Goal: Information Seeking & Learning: Check status

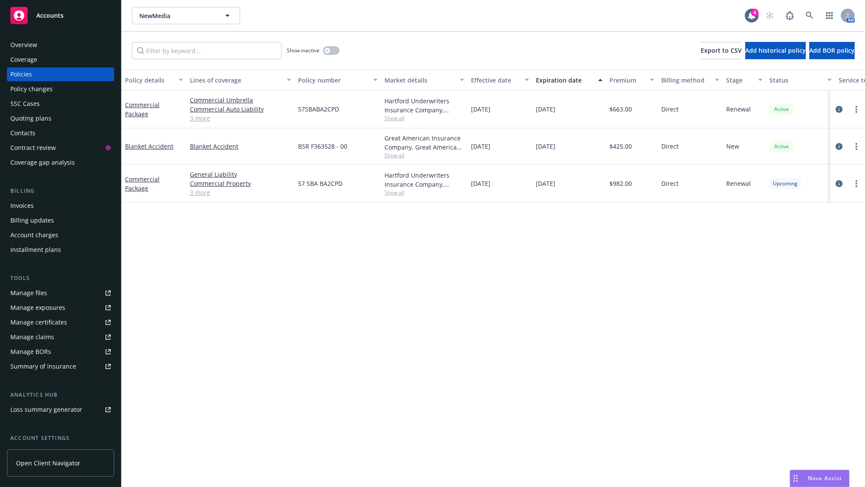
click at [844, 107] on div at bounding box center [848, 109] width 28 height 10
click at [838, 108] on icon "circleInformation" at bounding box center [838, 109] width 7 height 7
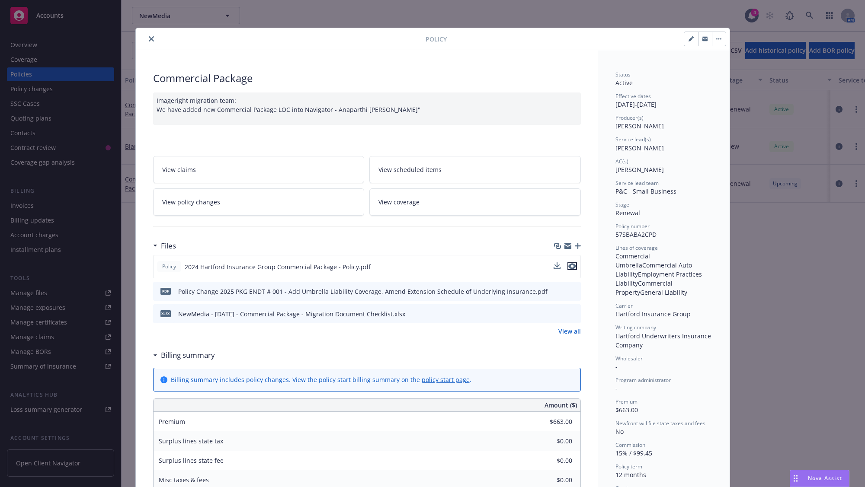
click at [569, 265] on icon "preview file" at bounding box center [572, 266] width 8 height 6
click at [149, 39] on icon "close" at bounding box center [151, 38] width 5 height 5
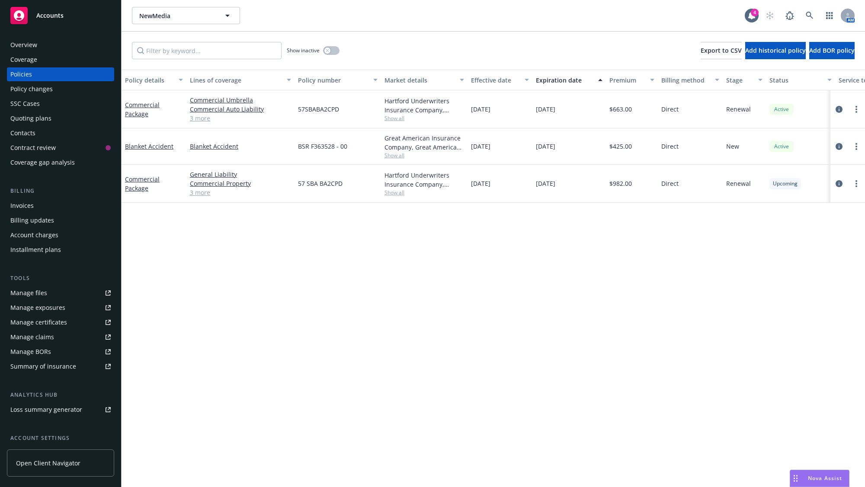
click at [90, 45] on div "Overview" at bounding box center [60, 45] width 100 height 14
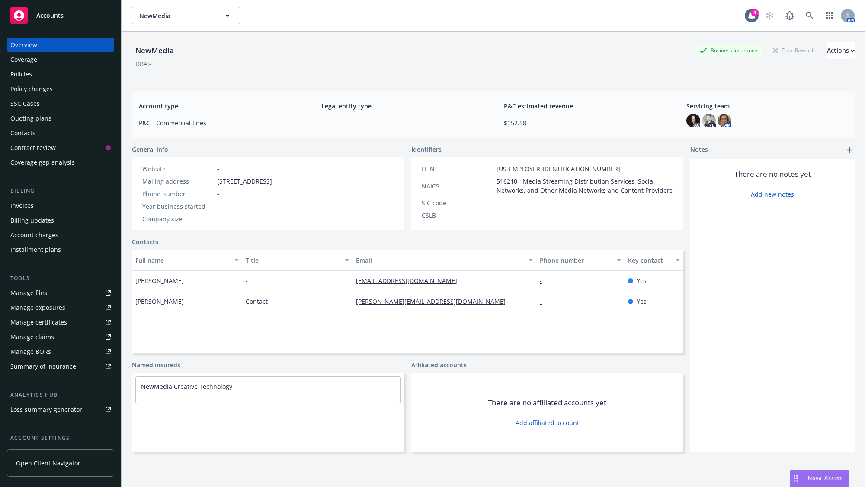
click at [75, 74] on div "Policies" at bounding box center [60, 74] width 100 height 14
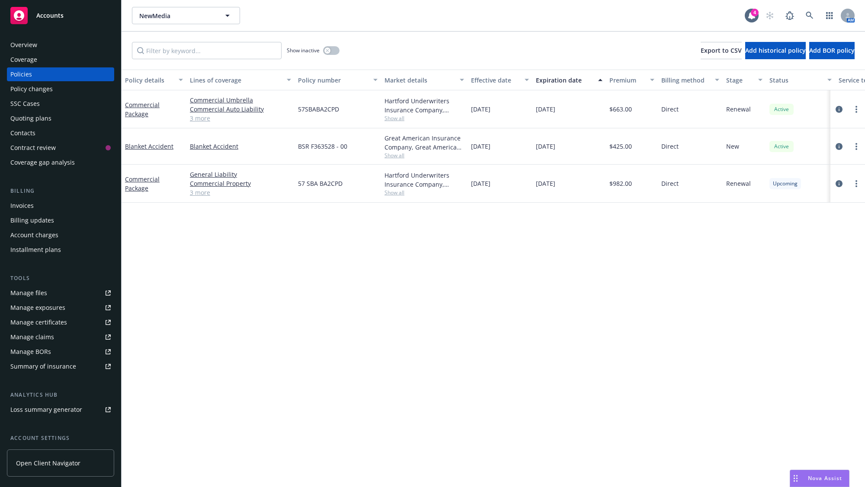
click at [199, 120] on link "3 more" at bounding box center [240, 118] width 101 height 9
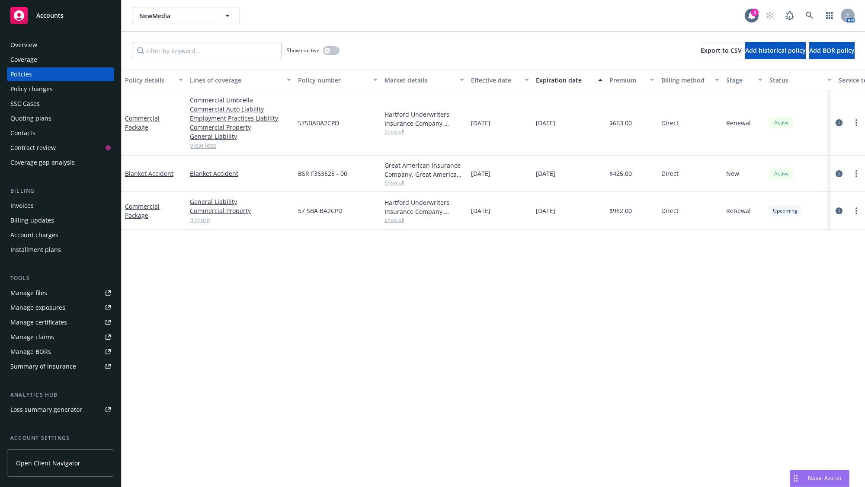
click at [840, 122] on icon "circleInformation" at bounding box center [838, 122] width 7 height 7
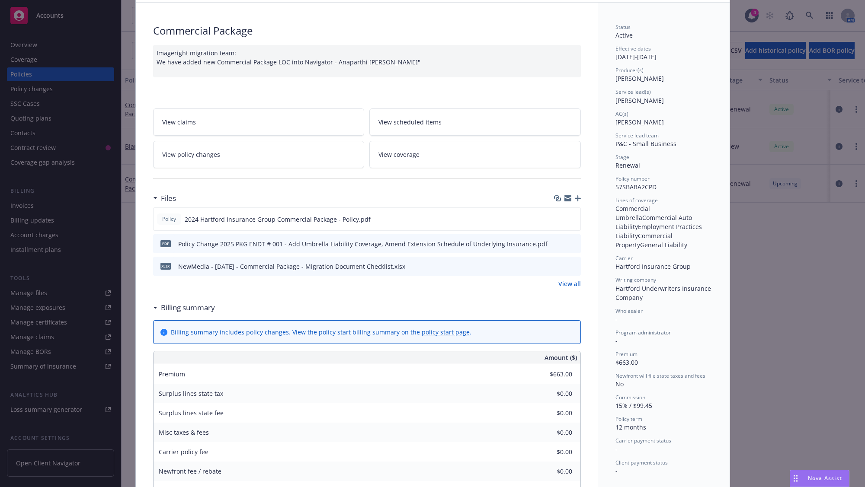
scroll to position [69, 0]
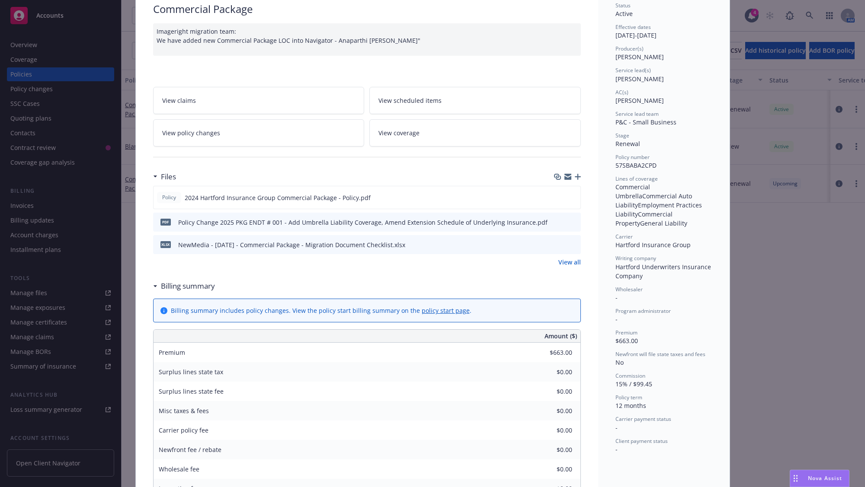
click at [569, 223] on icon "preview file" at bounding box center [573, 222] width 8 height 6
